Goal: Task Accomplishment & Management: Manage account settings

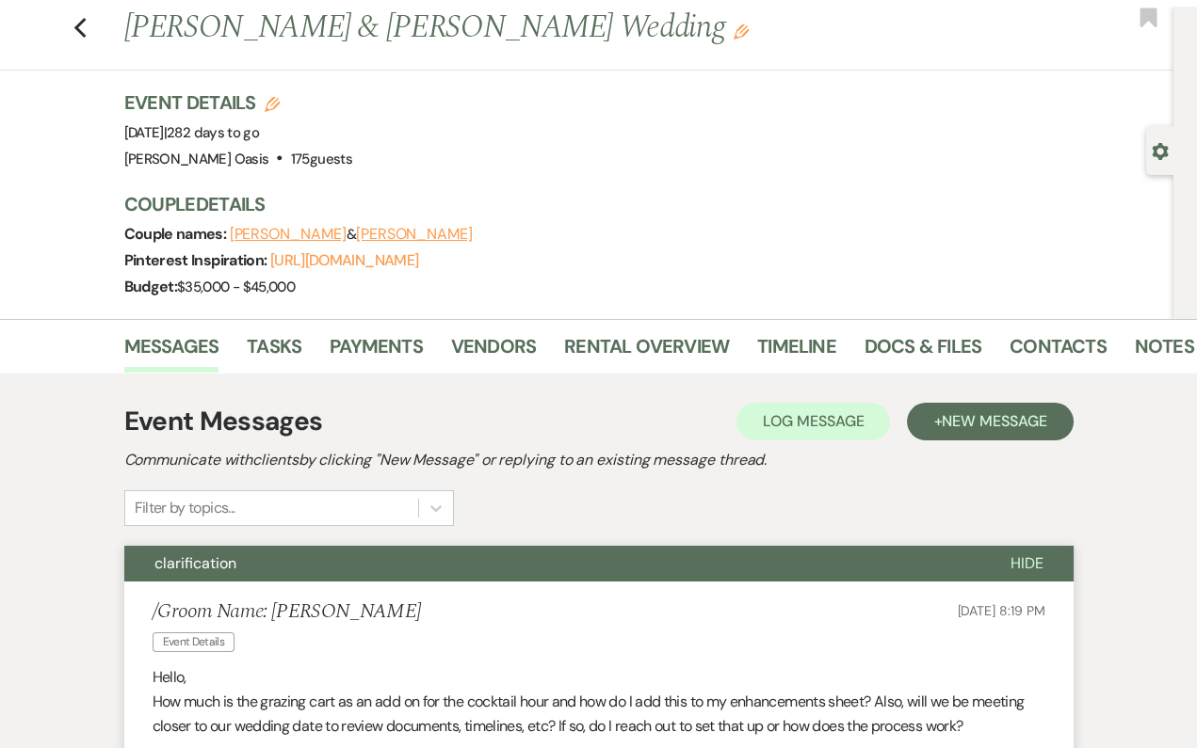
scroll to position [29, 0]
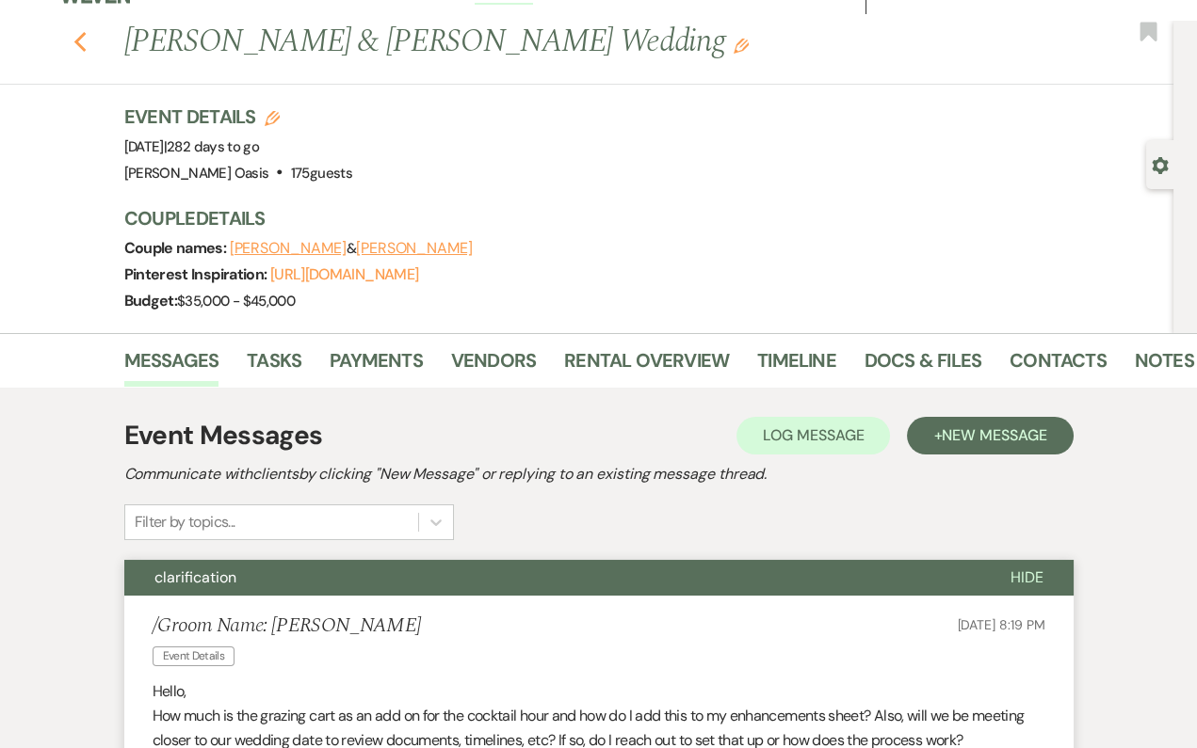
click at [80, 42] on icon "Previous" at bounding box center [80, 42] width 14 height 23
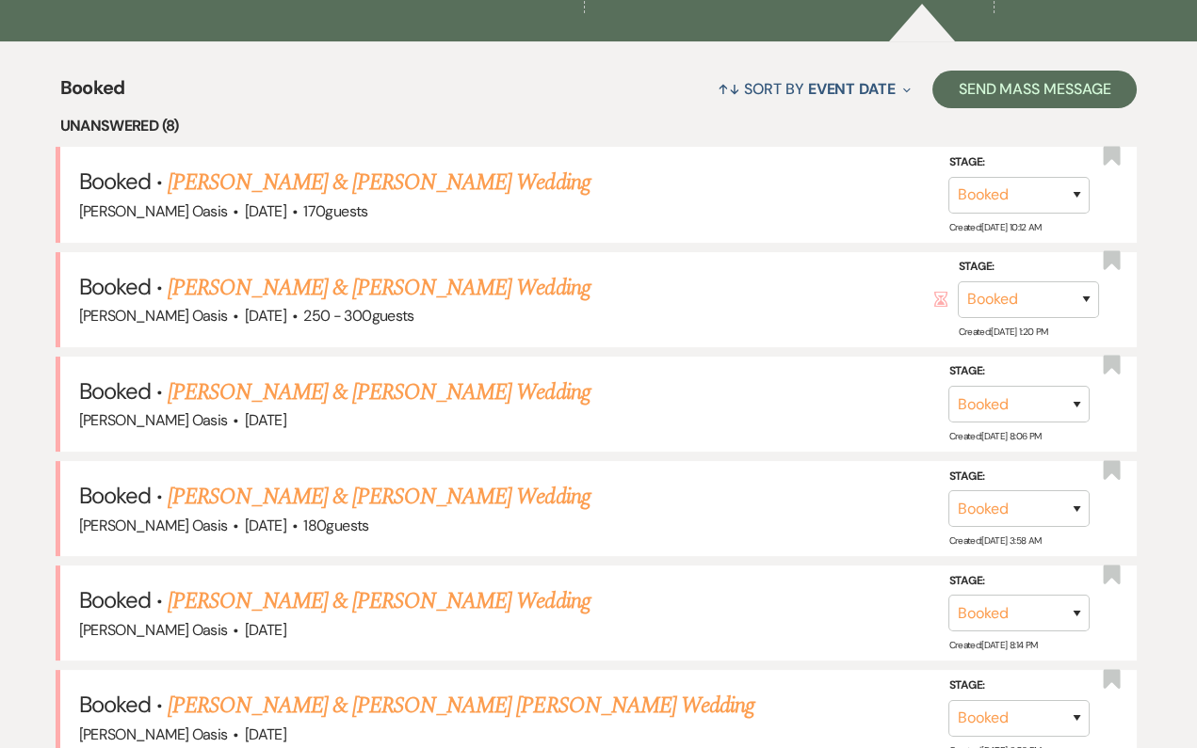
scroll to position [379, 0]
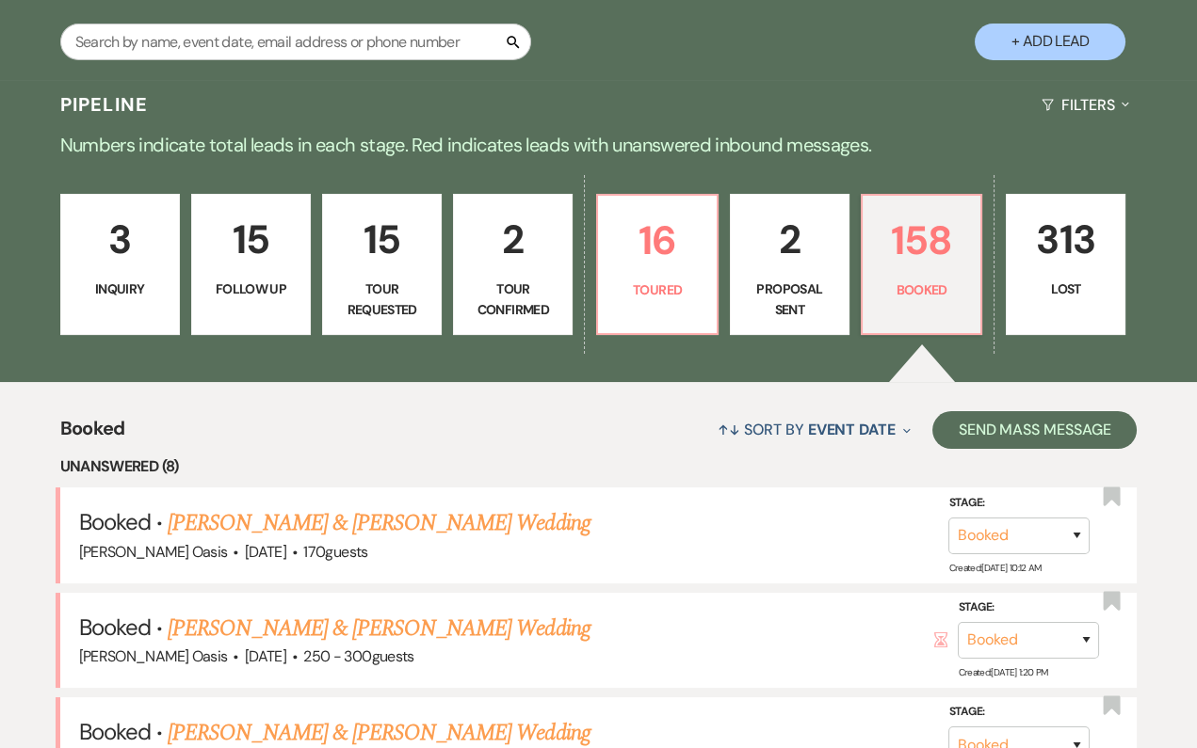
click at [778, 279] on p "Proposal Sent" at bounding box center [789, 300] width 95 height 42
select select "6"
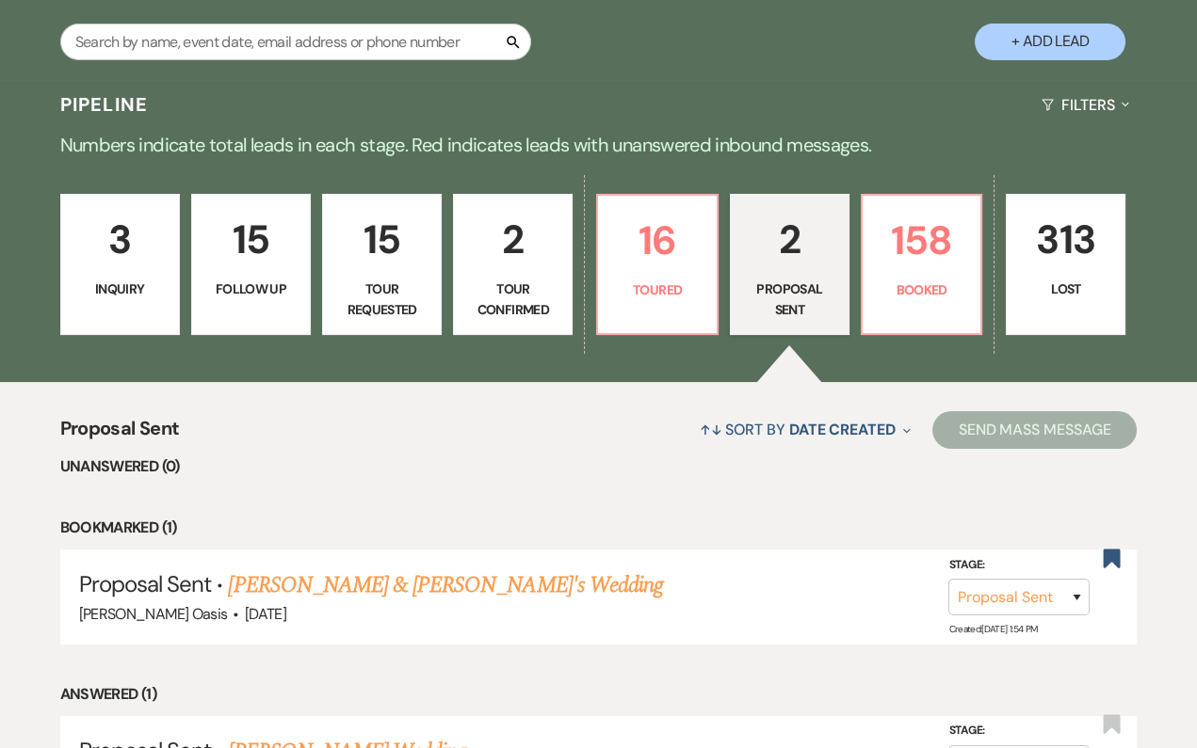
scroll to position [573, 0]
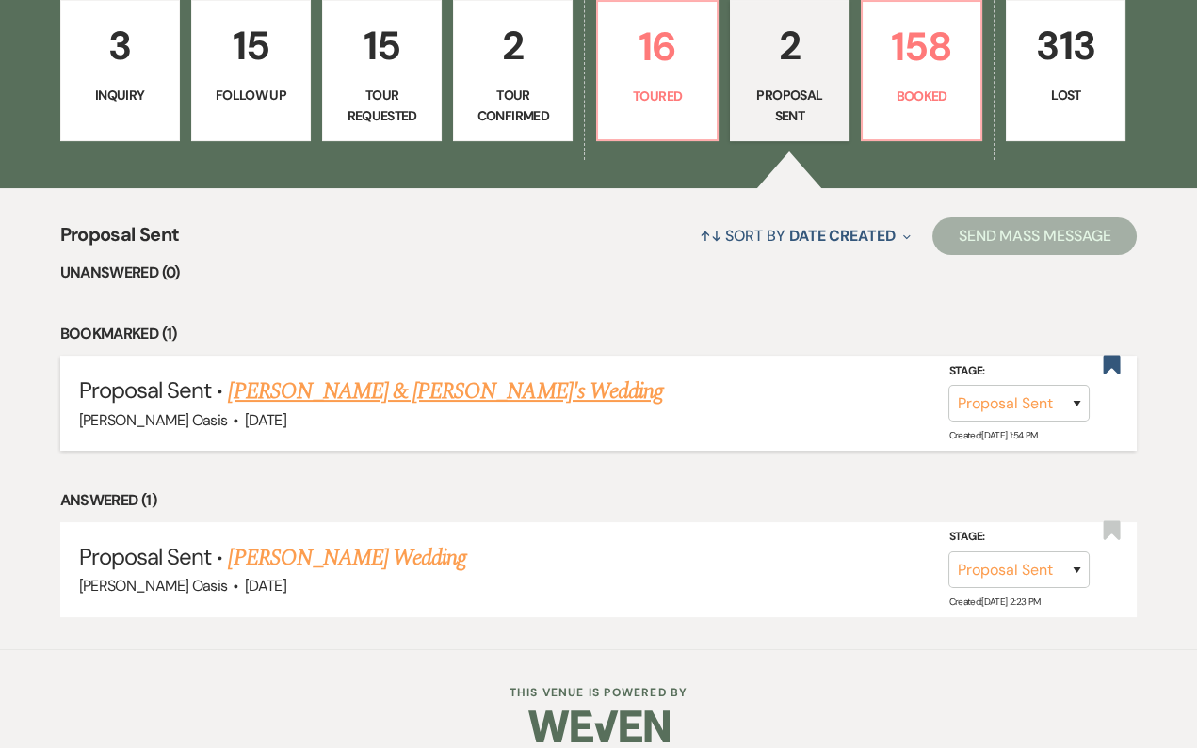
click at [282, 375] on link "[PERSON_NAME] & [PERSON_NAME]'s Wedding" at bounding box center [445, 392] width 435 height 34
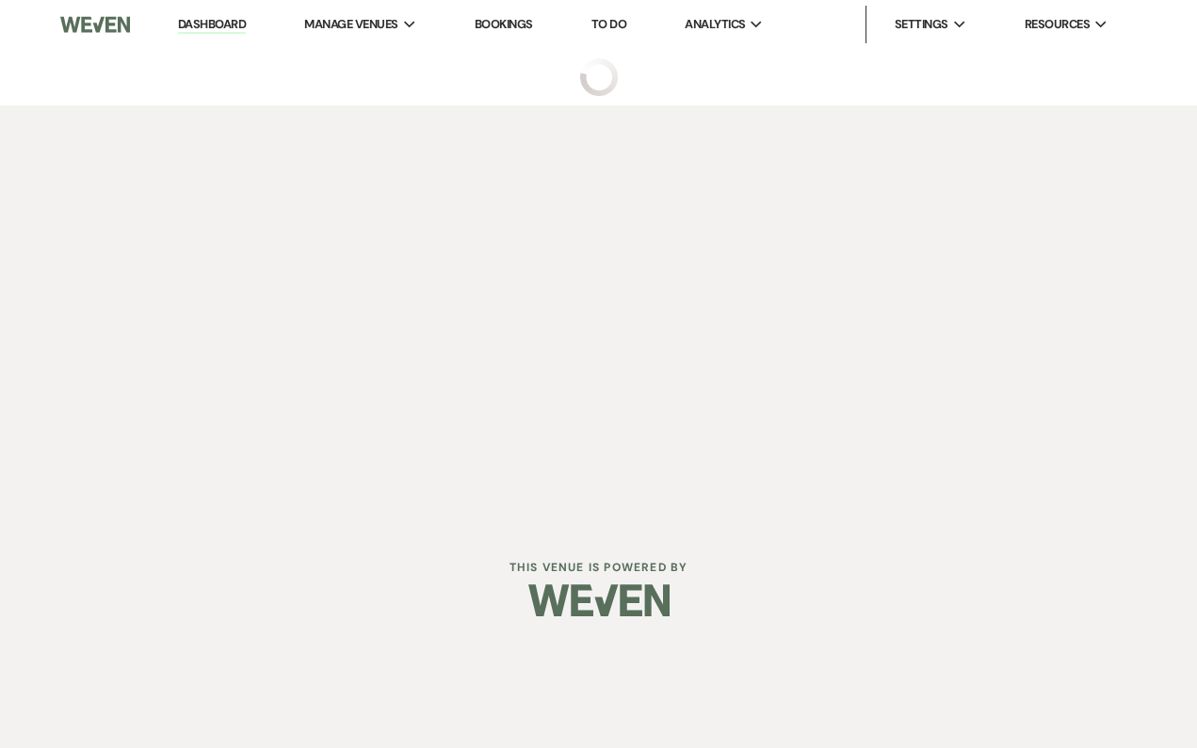
select select "6"
select select "5"
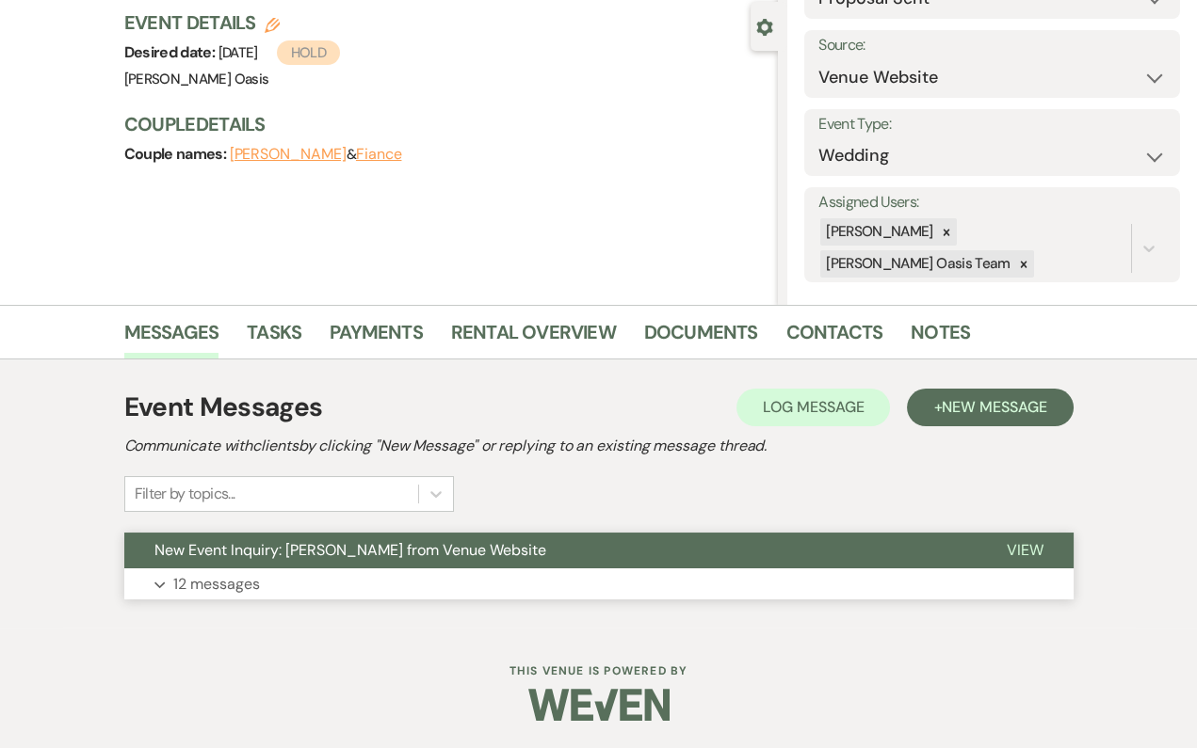
click at [247, 579] on p "12 messages" at bounding box center [216, 584] width 87 height 24
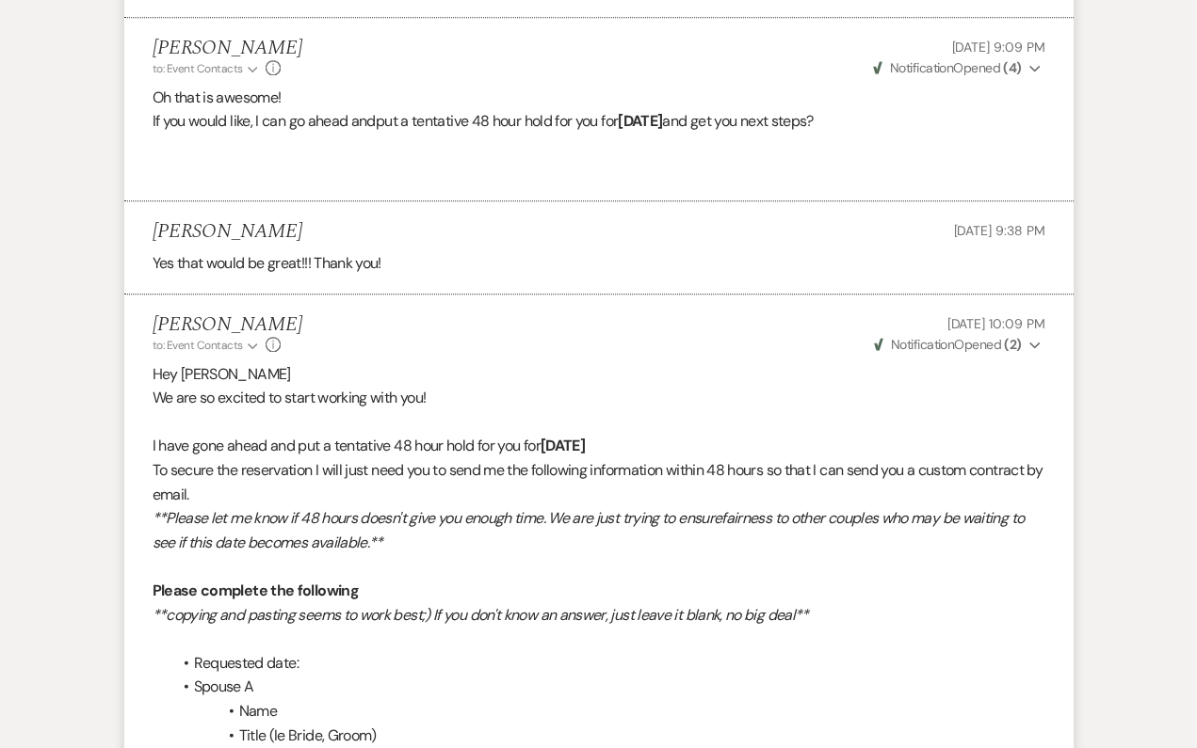
scroll to position [3251, 0]
